Goal: Information Seeking & Learning: Learn about a topic

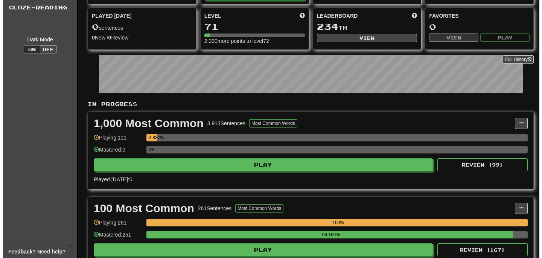
scroll to position [187, 0]
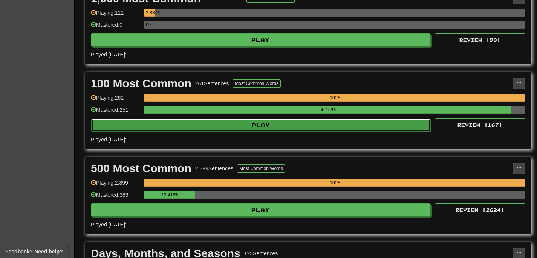
click at [224, 125] on button "Play" at bounding box center [260, 125] width 339 height 13
select select "**"
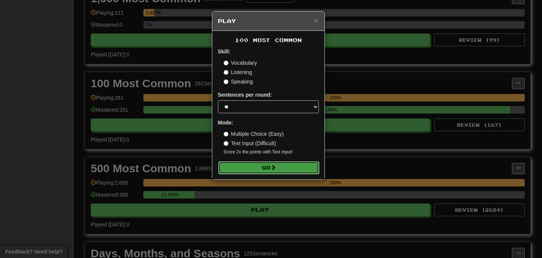
click at [271, 169] on button "Go" at bounding box center [268, 168] width 101 height 13
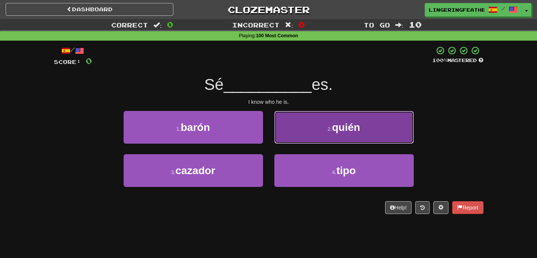
click at [308, 131] on button "2 . quién" at bounding box center [343, 127] width 139 height 33
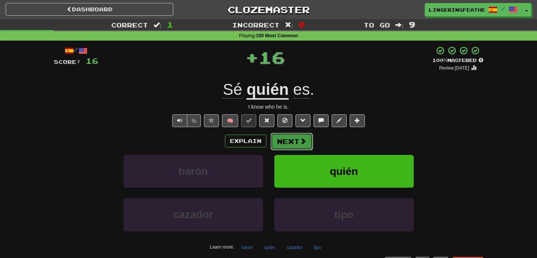
click at [294, 141] on button "Next" at bounding box center [291, 141] width 42 height 17
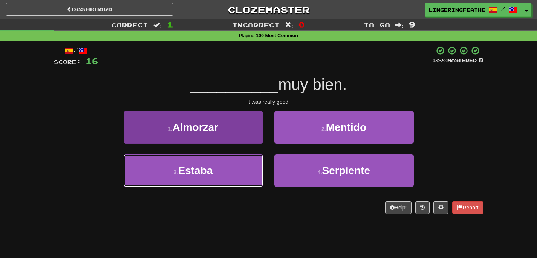
drag, startPoint x: 242, startPoint y: 166, endPoint x: 261, endPoint y: 163, distance: 18.8
click at [242, 166] on button "3 . Estaba" at bounding box center [192, 170] width 139 height 33
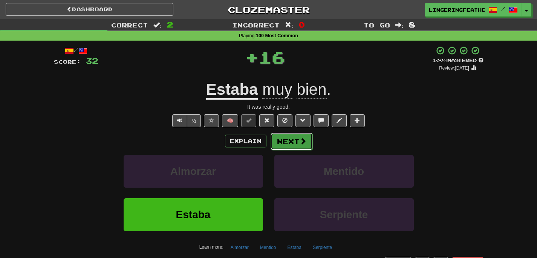
click at [305, 148] on button "Next" at bounding box center [291, 141] width 42 height 17
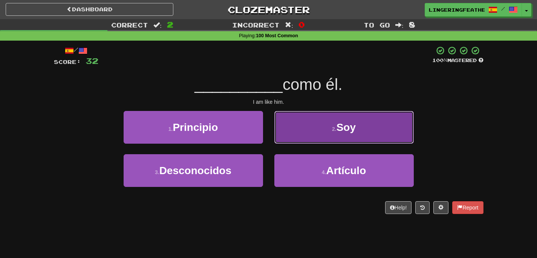
click at [305, 139] on button "2 . Soy" at bounding box center [343, 127] width 139 height 33
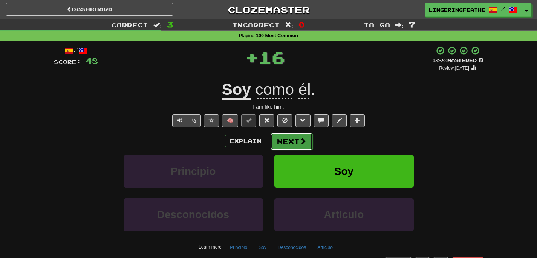
click at [286, 136] on button "Next" at bounding box center [291, 141] width 42 height 17
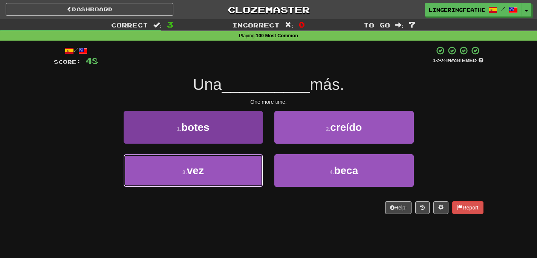
click at [240, 168] on button "3 . vez" at bounding box center [192, 170] width 139 height 33
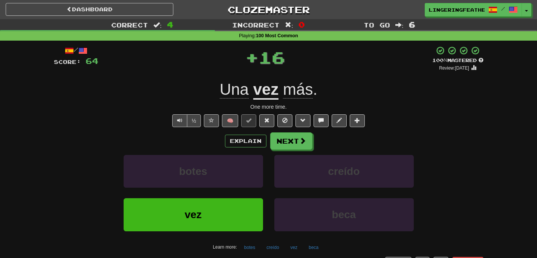
click at [318, 136] on div "Explain Next" at bounding box center [268, 141] width 429 height 17
click at [290, 138] on button "Next" at bounding box center [291, 141] width 42 height 17
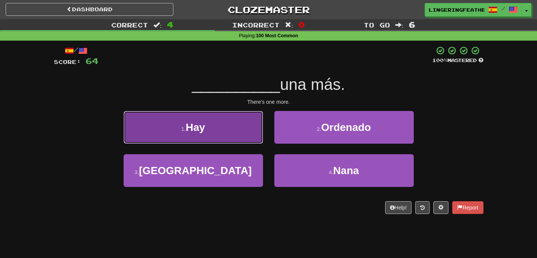
click at [248, 136] on button "1 . Hay" at bounding box center [192, 127] width 139 height 33
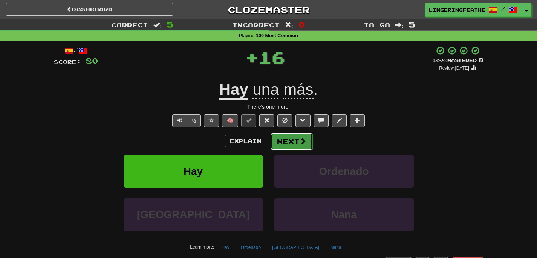
click at [279, 148] on button "Next" at bounding box center [291, 141] width 42 height 17
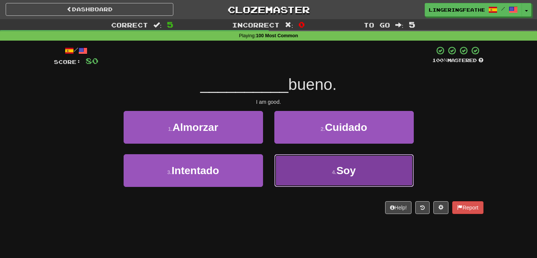
click at [301, 169] on button "4 . Soy" at bounding box center [343, 170] width 139 height 33
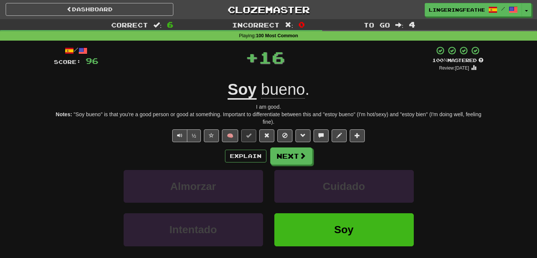
click at [294, 146] on div "/ Score: 96 + 16 100 % Mastered Review: 2026-03-20 Soy bueno . I am good. Notes…" at bounding box center [268, 171] width 429 height 251
click at [293, 150] on button "Next" at bounding box center [291, 156] width 42 height 17
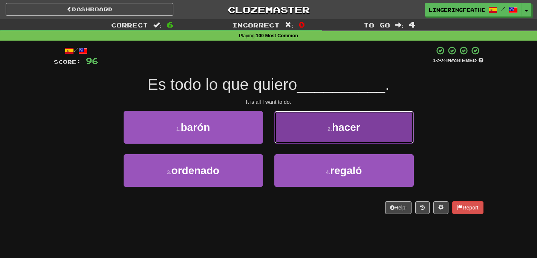
click at [302, 139] on button "2 . hacer" at bounding box center [343, 127] width 139 height 33
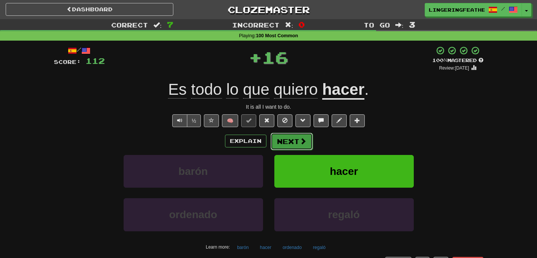
click at [291, 138] on button "Next" at bounding box center [291, 141] width 42 height 17
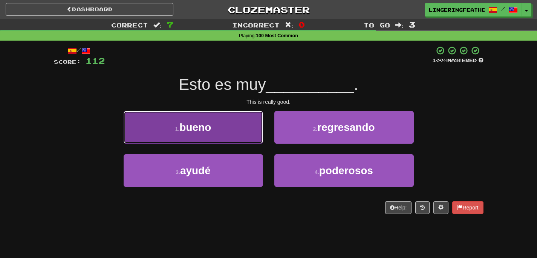
click at [211, 132] on span "bueno" at bounding box center [195, 128] width 32 height 12
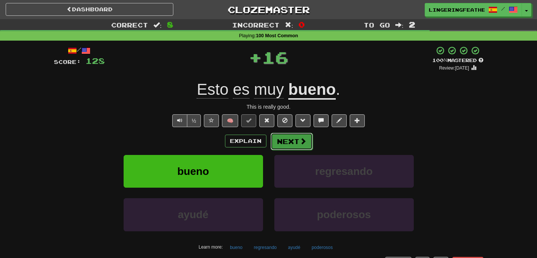
click at [277, 136] on button "Next" at bounding box center [291, 141] width 42 height 17
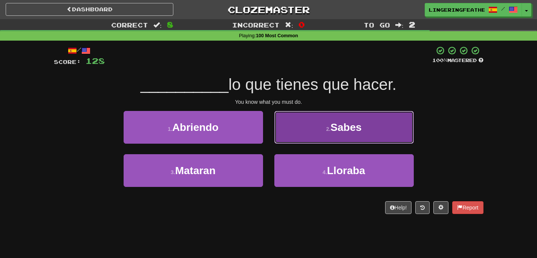
click at [314, 131] on button "2 . Sabes" at bounding box center [343, 127] width 139 height 33
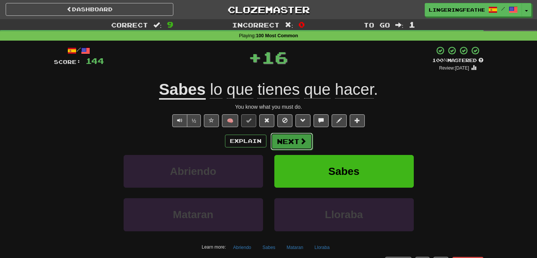
click at [287, 137] on button "Next" at bounding box center [291, 141] width 42 height 17
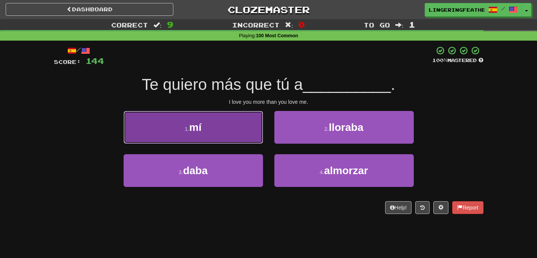
click at [244, 133] on button "1 . mí" at bounding box center [192, 127] width 139 height 33
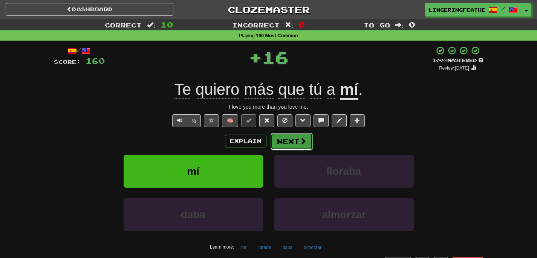
click at [279, 137] on button "Next" at bounding box center [291, 141] width 42 height 17
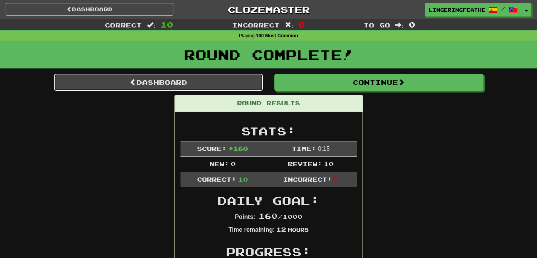
click at [221, 86] on link "Dashboard" at bounding box center [158, 82] width 209 height 17
